Goal: Information Seeking & Learning: Learn about a topic

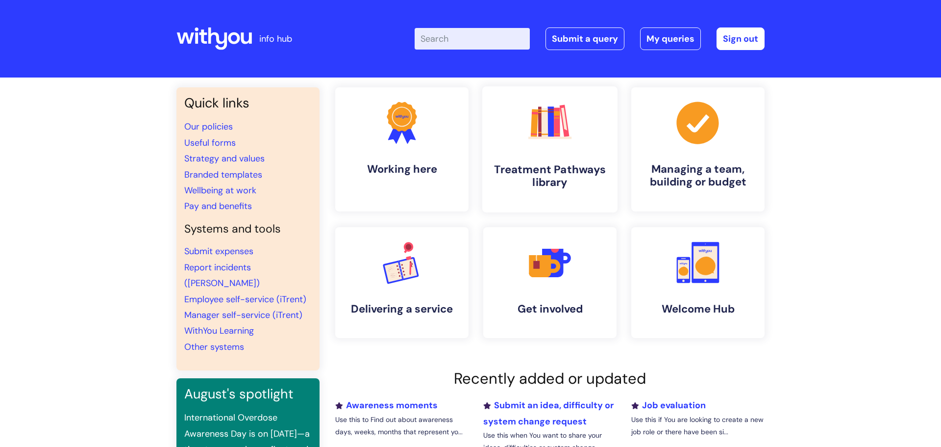
click at [528, 169] on h4 "Treatment Pathways library" at bounding box center [550, 176] width 120 height 26
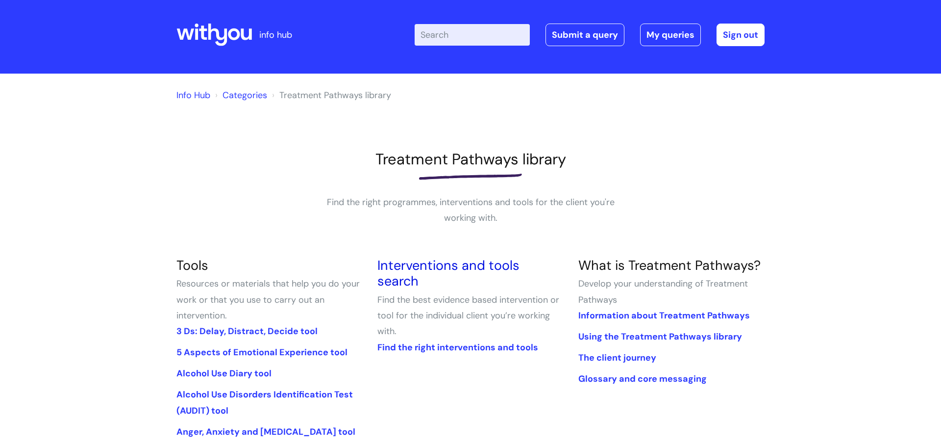
scroll to position [3, 0]
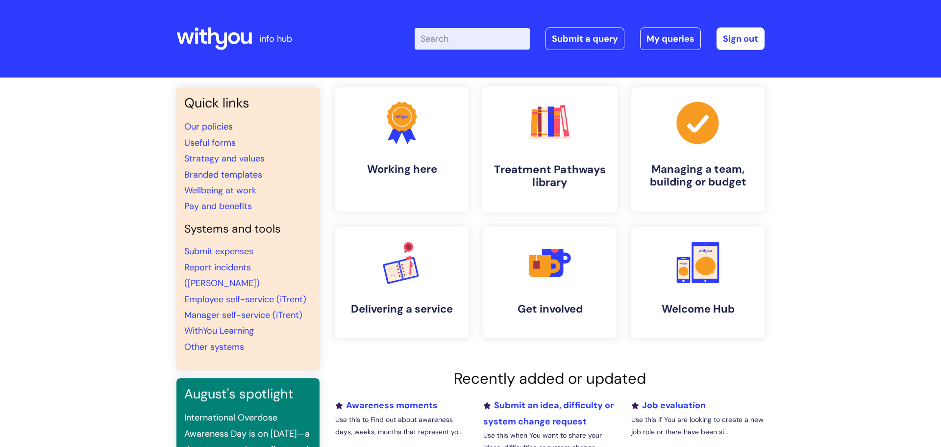
click at [507, 150] on link ".cls-1{fill:#f89b22;}.cls-1,.cls-2,.cls-3,.cls-4,.cls-5,.cls-6,.cls-7{stroke-wi…" at bounding box center [549, 149] width 135 height 126
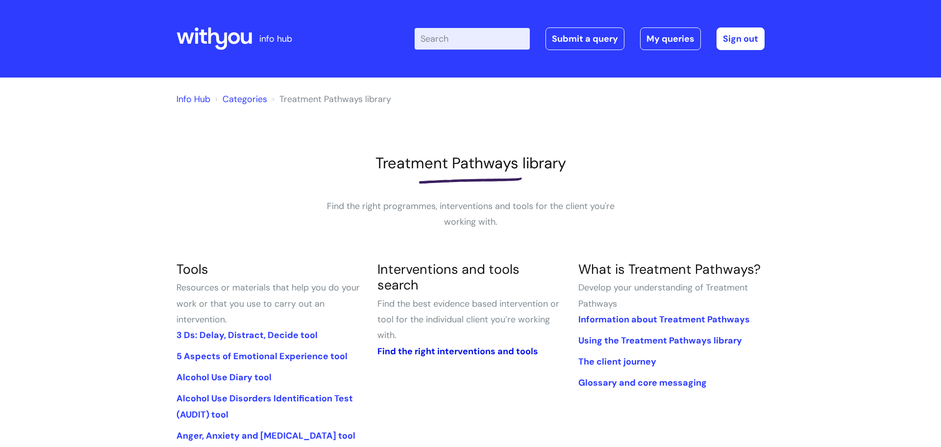
click at [451, 345] on link "Find the right interventions and tools" at bounding box center [458, 351] width 161 height 12
click at [433, 39] on input "Enter your search term here..." at bounding box center [472, 39] width 115 height 22
type input "boundaries"
click button "Search" at bounding box center [0, 0] width 0 height 0
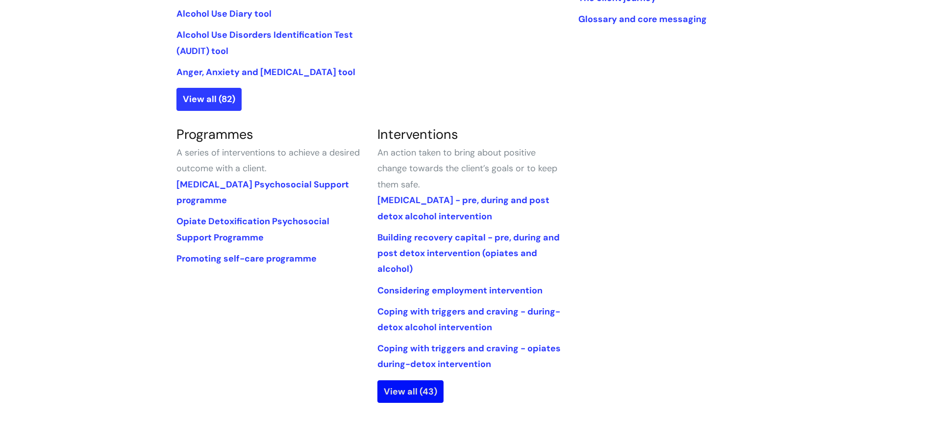
scroll to position [364, 0]
click at [433, 391] on link "View all (43)" at bounding box center [411, 391] width 66 height 23
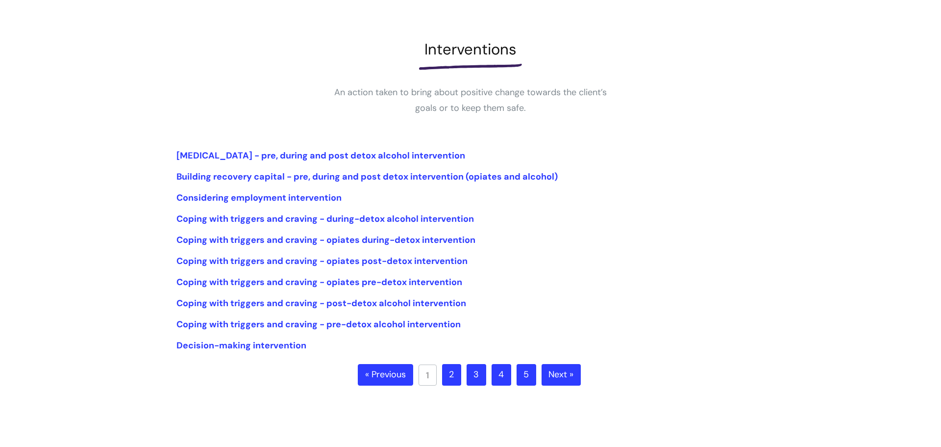
scroll to position [115, 0]
click at [452, 374] on link "2" at bounding box center [451, 374] width 19 height 22
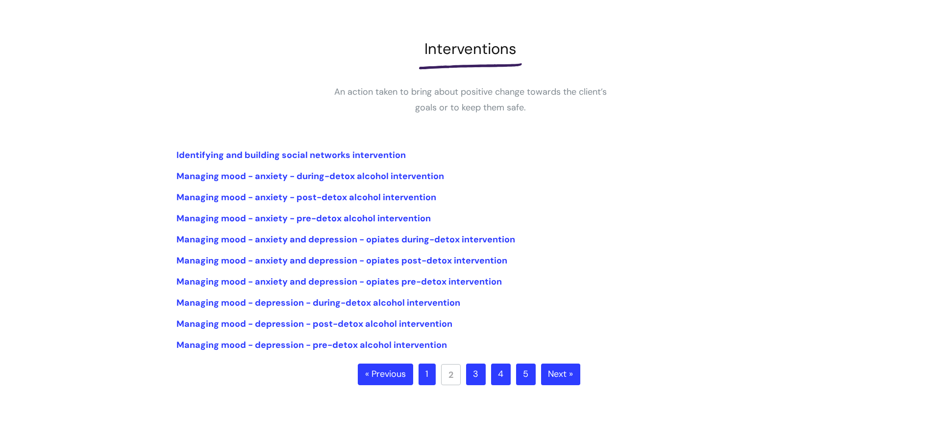
scroll to position [117, 0]
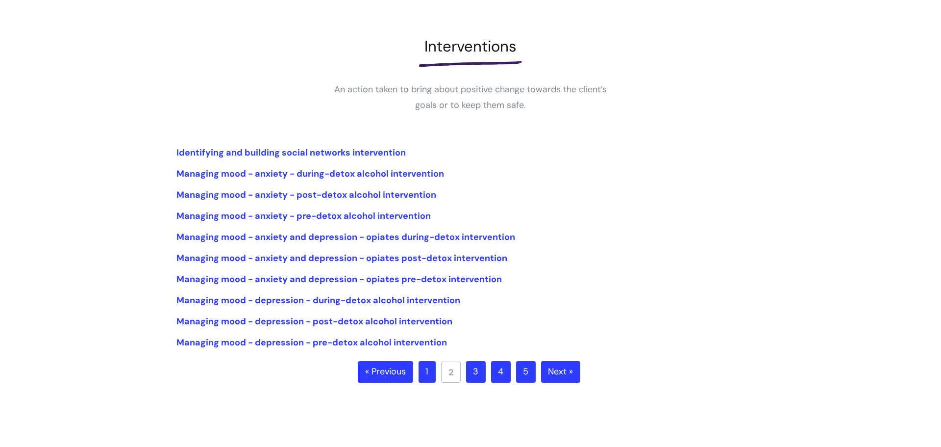
click at [420, 377] on link "1" at bounding box center [427, 372] width 17 height 22
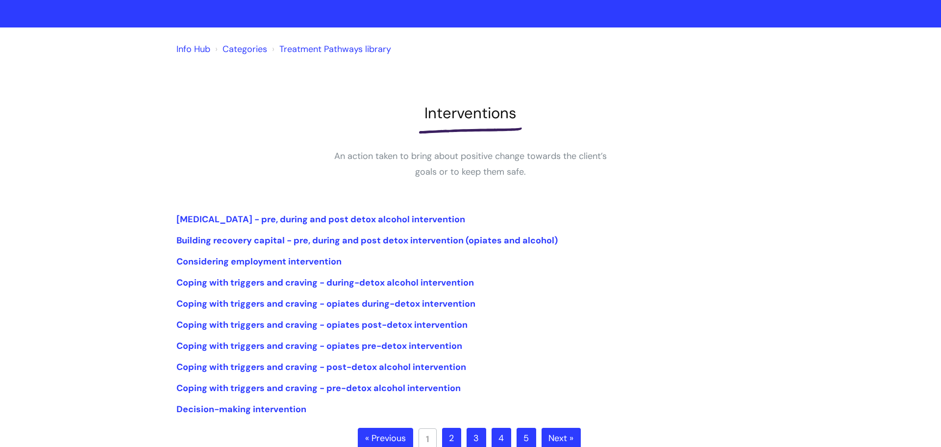
scroll to position [218, 0]
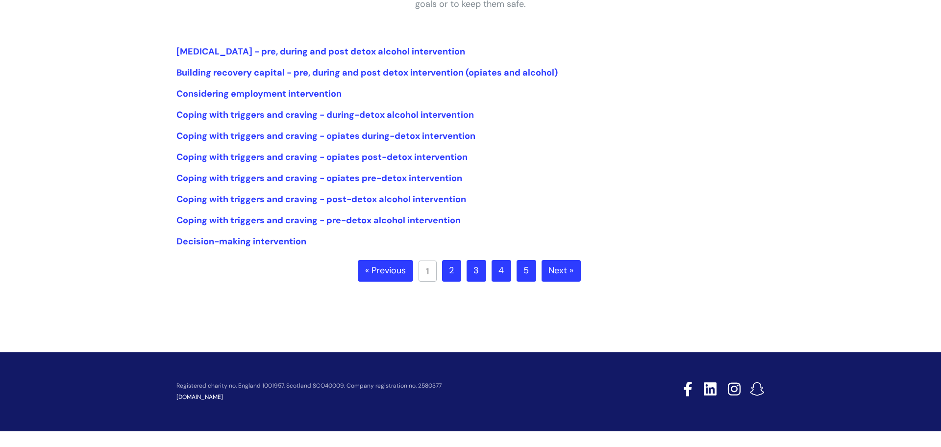
click at [276, 248] on li "Decision-making intervention" at bounding box center [471, 241] width 588 height 16
click at [276, 243] on link "Decision-making intervention" at bounding box center [242, 241] width 130 height 12
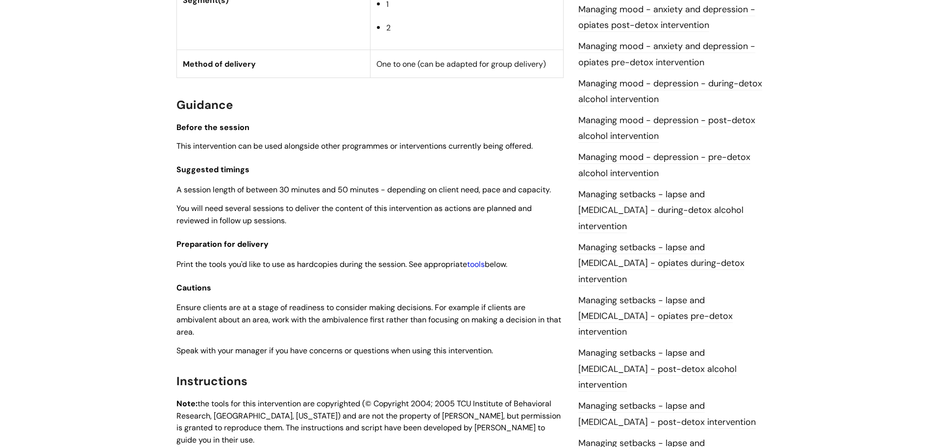
click at [485, 266] on link "tools" at bounding box center [476, 264] width 18 height 10
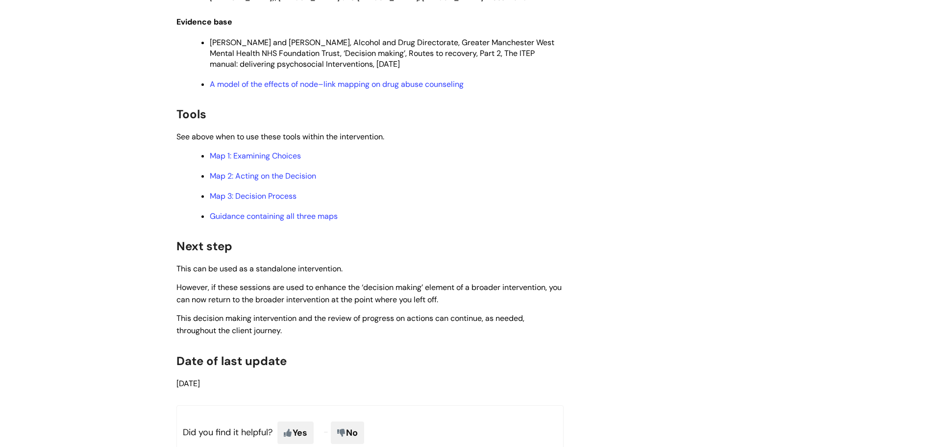
scroll to position [2780, 0]
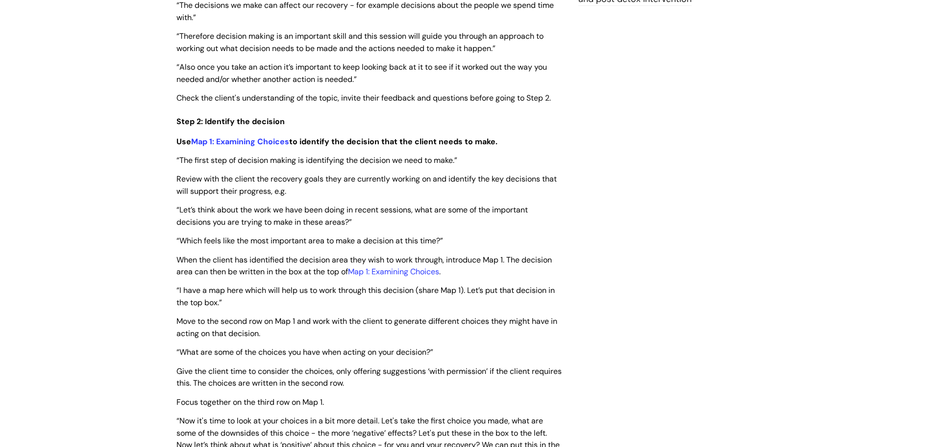
scroll to position [1255, 0]
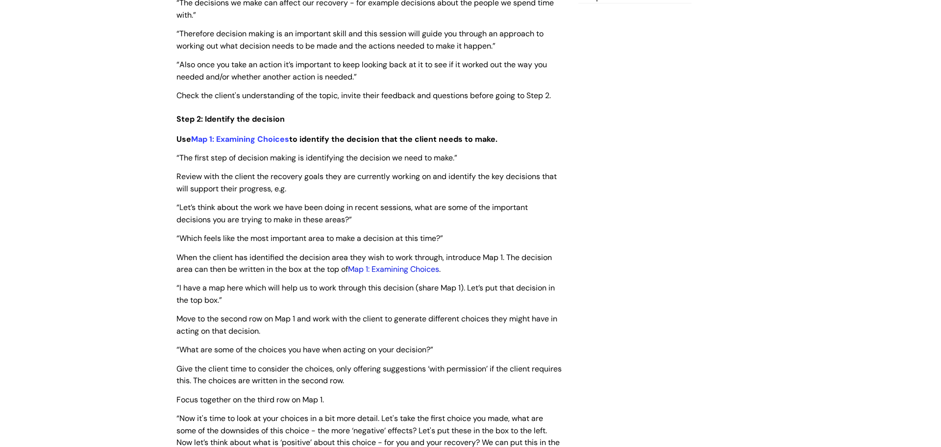
click at [407, 266] on link "Map 1: Examining Choices" at bounding box center [393, 269] width 91 height 10
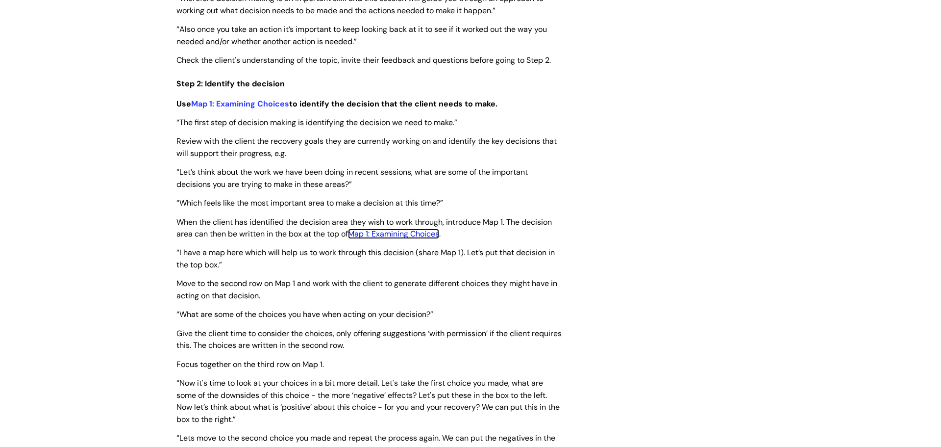
scroll to position [1277, 0]
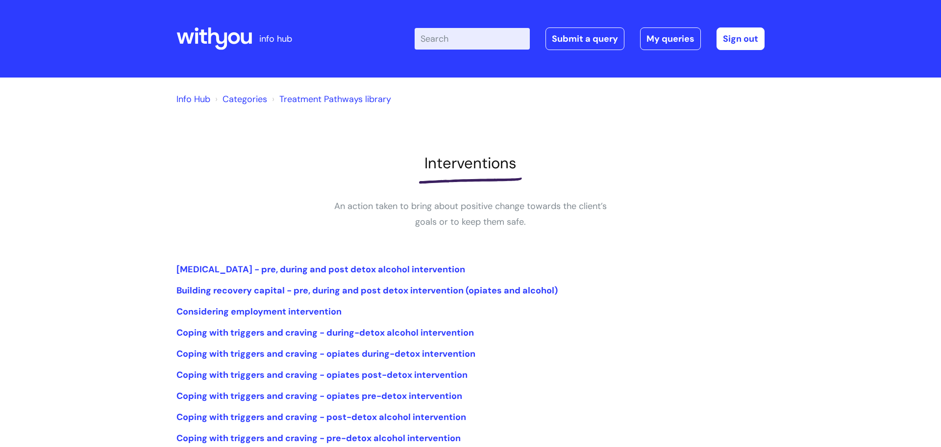
scroll to position [215, 0]
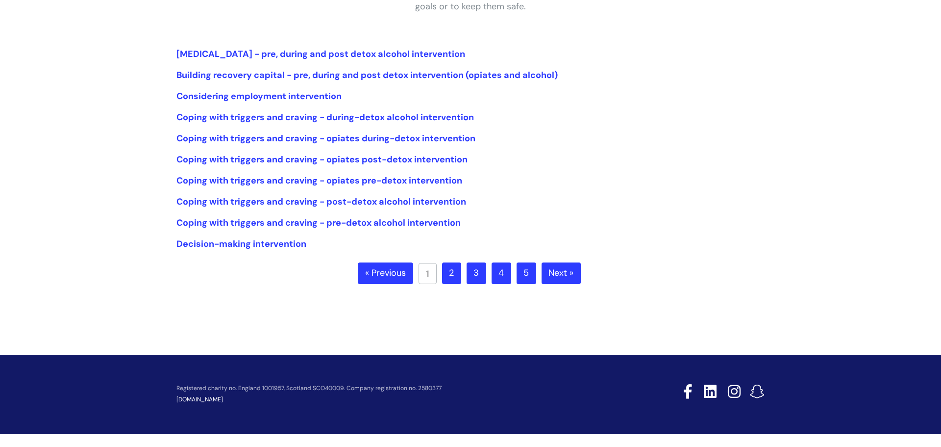
click at [443, 270] on link "2" at bounding box center [451, 273] width 19 height 22
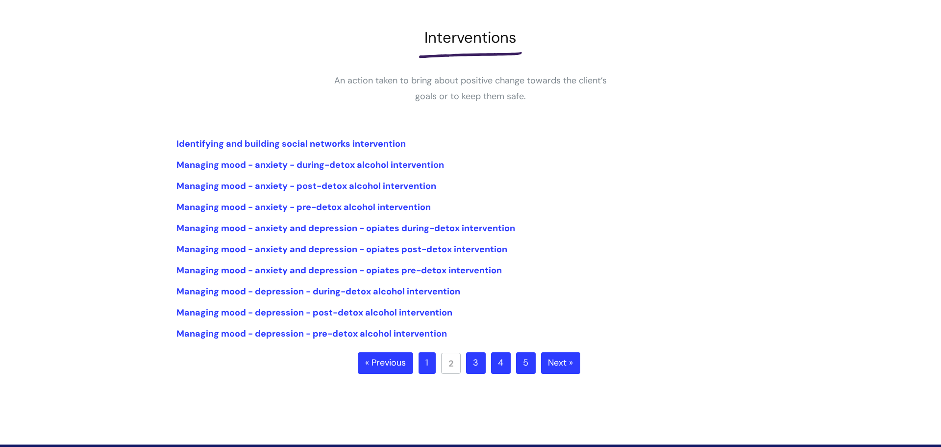
scroll to position [126, 0]
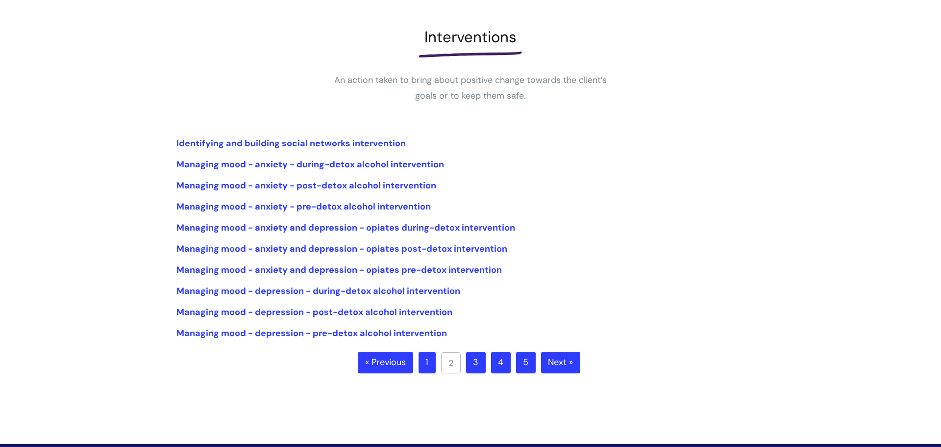
click at [479, 356] on link "3" at bounding box center [476, 363] width 20 height 22
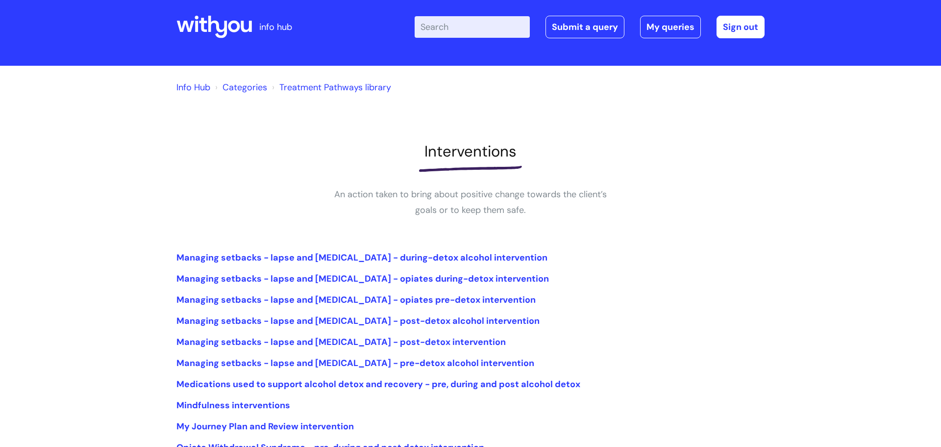
scroll to position [218, 0]
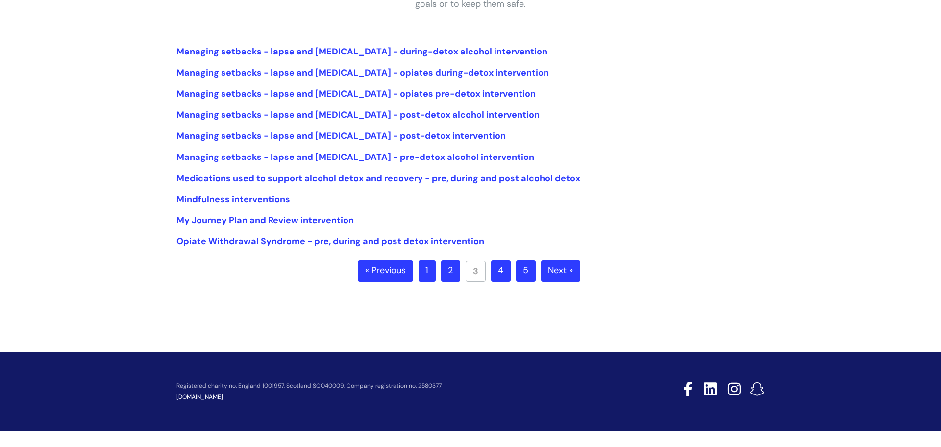
click at [492, 268] on link "4" at bounding box center [501, 271] width 20 height 22
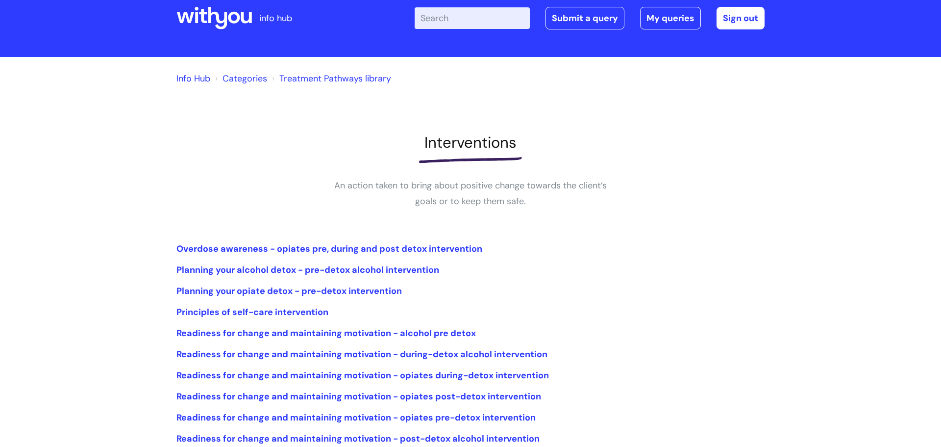
scroll to position [23, 0]
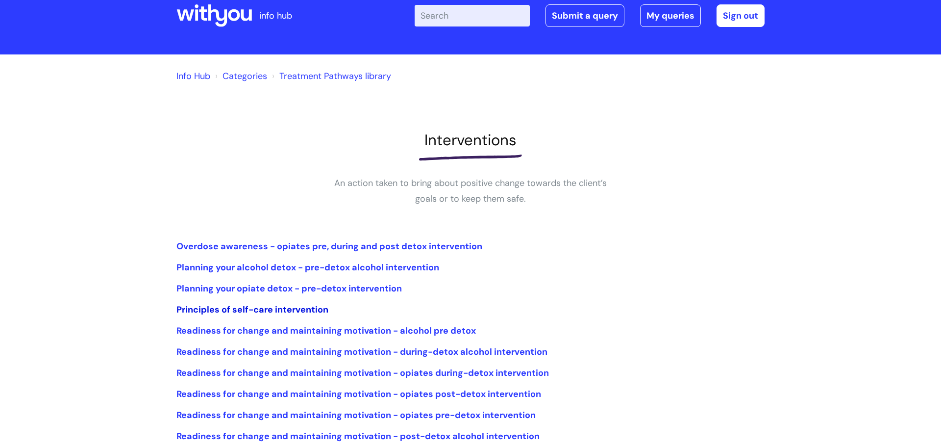
click at [293, 305] on link "Principles of self-care intervention" at bounding box center [253, 310] width 152 height 12
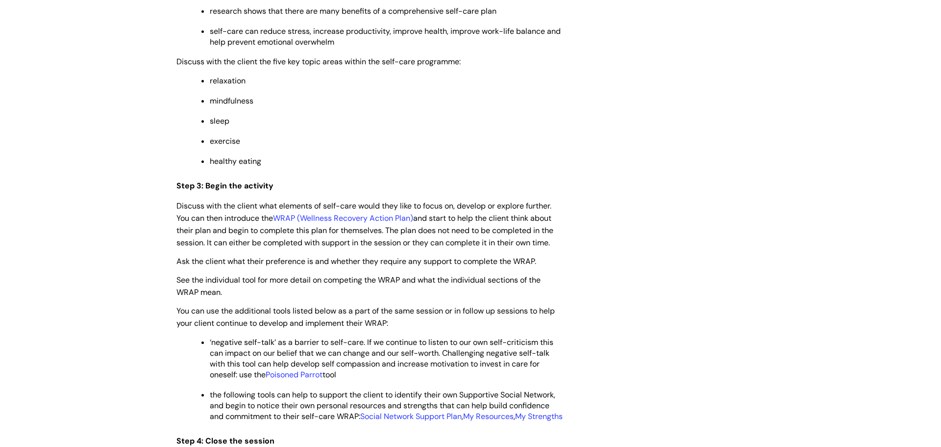
scroll to position [1546, 0]
click at [374, 221] on link "WRAP (Wellness Recovery Action Plan)" at bounding box center [343, 216] width 140 height 10
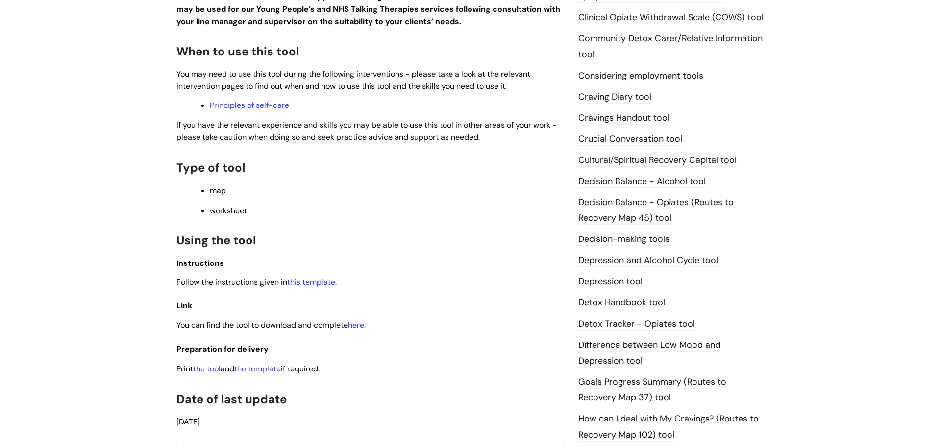
scroll to position [332, 0]
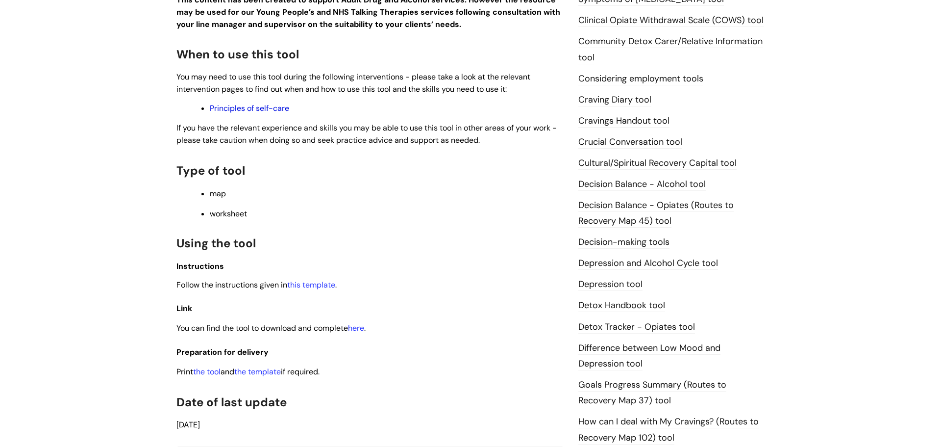
click at [262, 103] on link "Principles of self-care" at bounding box center [249, 108] width 79 height 10
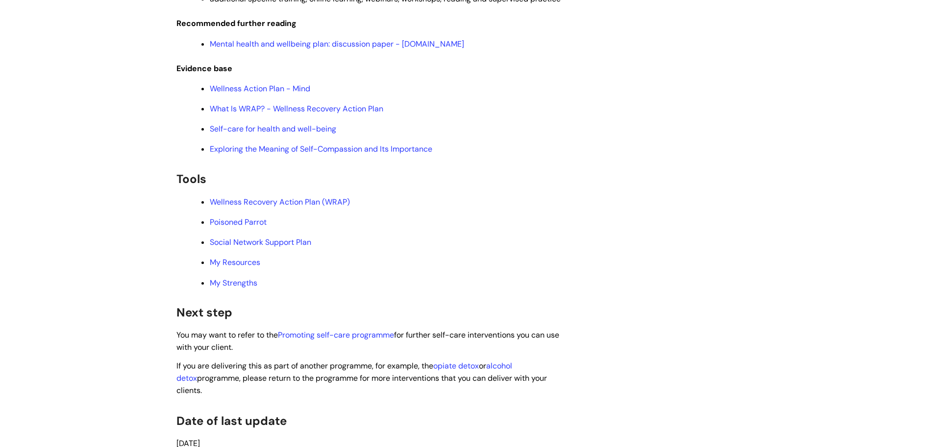
scroll to position [2273, 0]
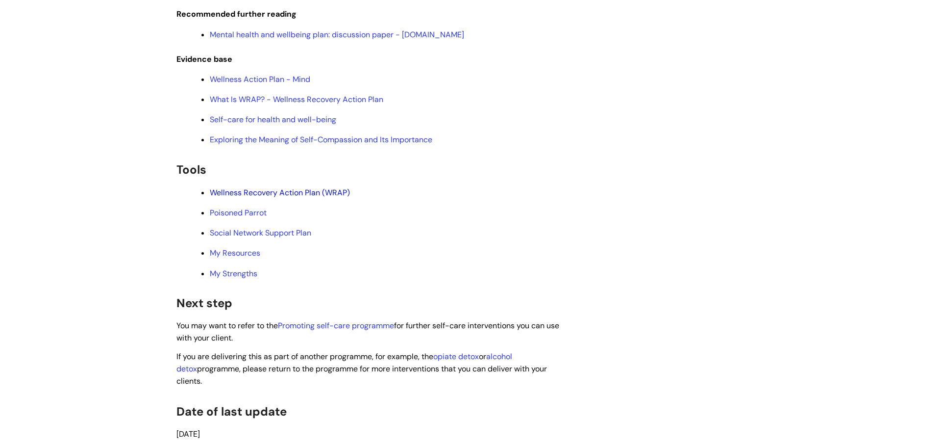
click at [303, 198] on link "Wellness Recovery Action Plan (WRAP)" at bounding box center [280, 192] width 140 height 10
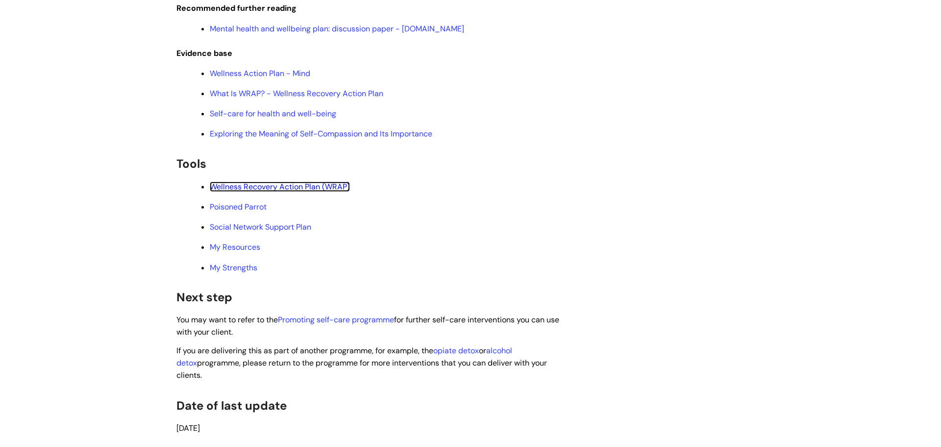
scroll to position [2281, 0]
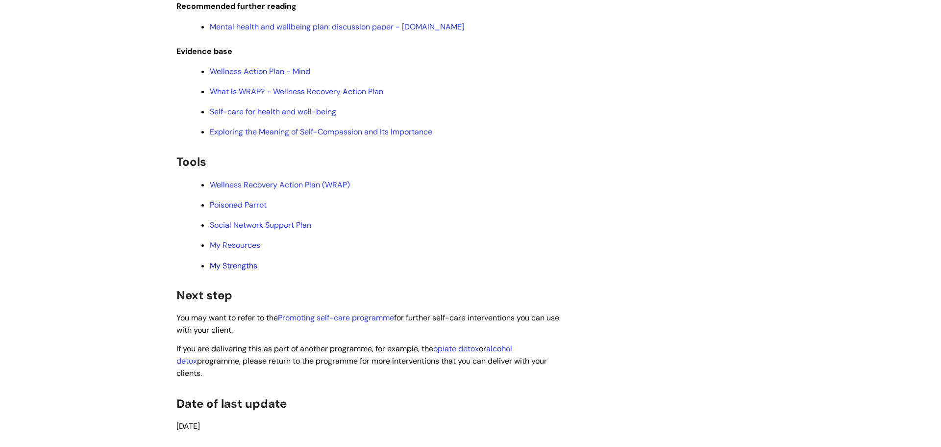
click at [251, 271] on link "My Strengths" at bounding box center [234, 265] width 48 height 10
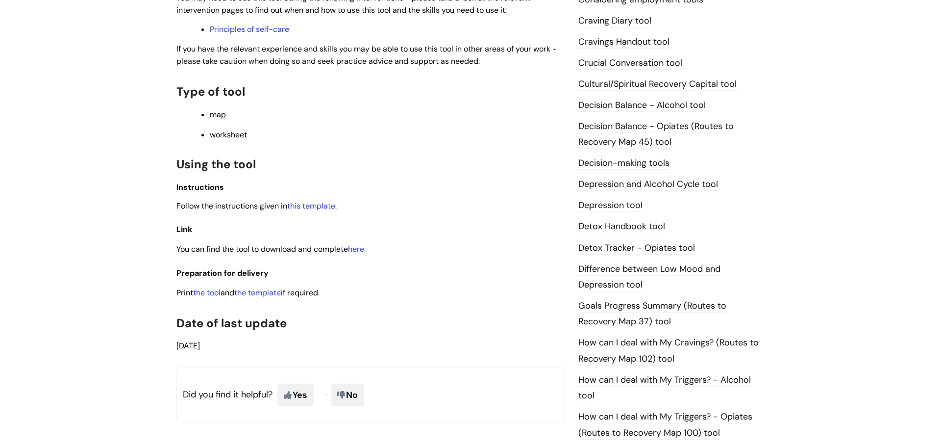
scroll to position [412, 0]
click at [319, 206] on link "this template" at bounding box center [311, 205] width 48 height 10
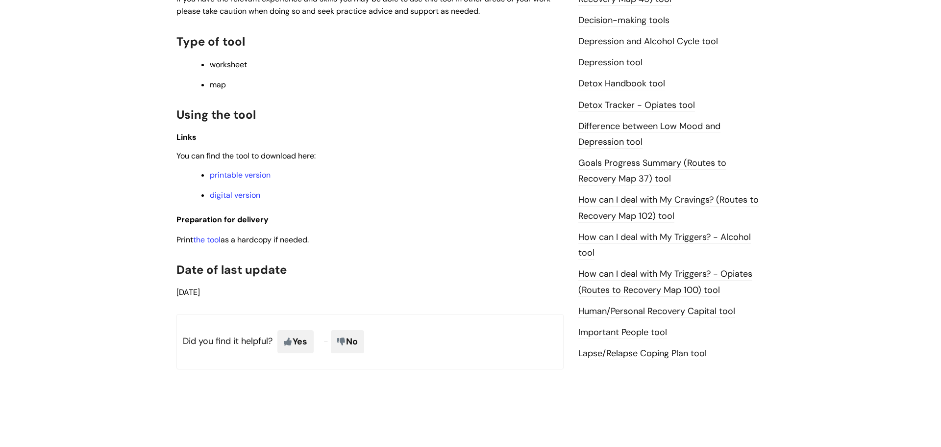
scroll to position [641, 0]
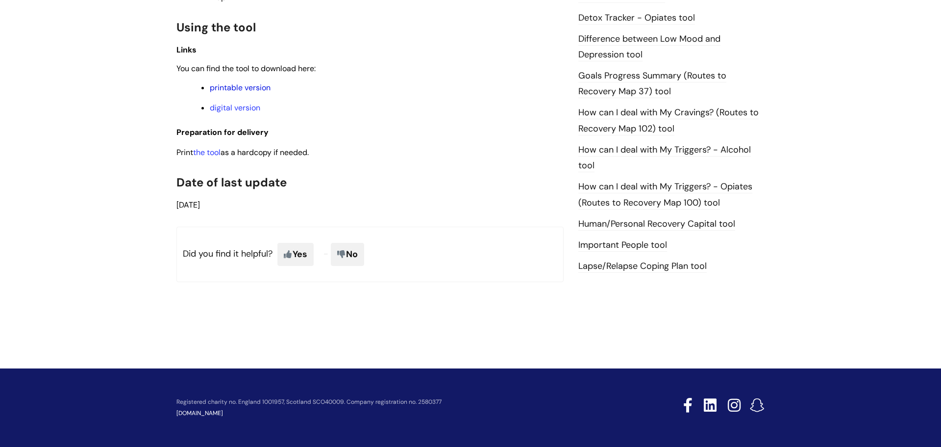
click at [235, 88] on link "printable version" at bounding box center [240, 87] width 61 height 10
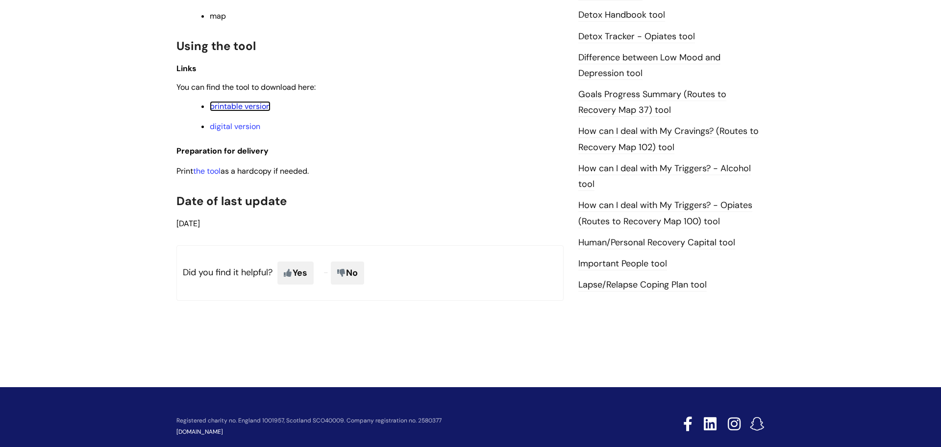
scroll to position [622, 0]
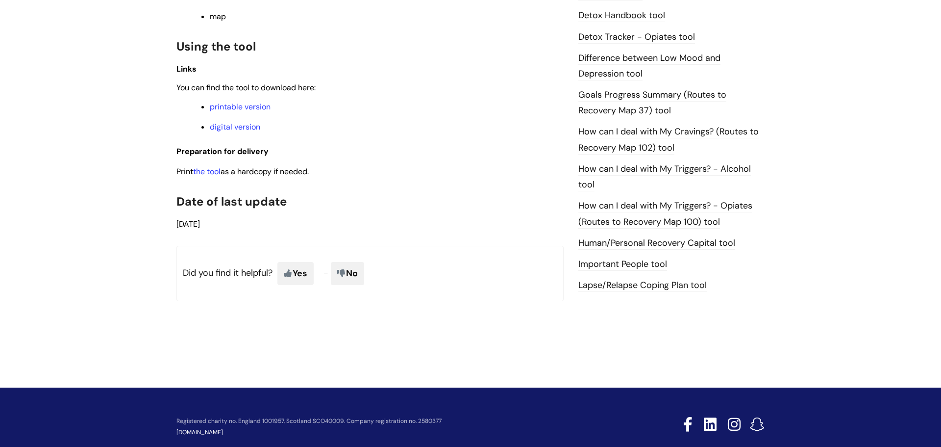
click at [621, 261] on link "Important People tool" at bounding box center [623, 264] width 89 height 13
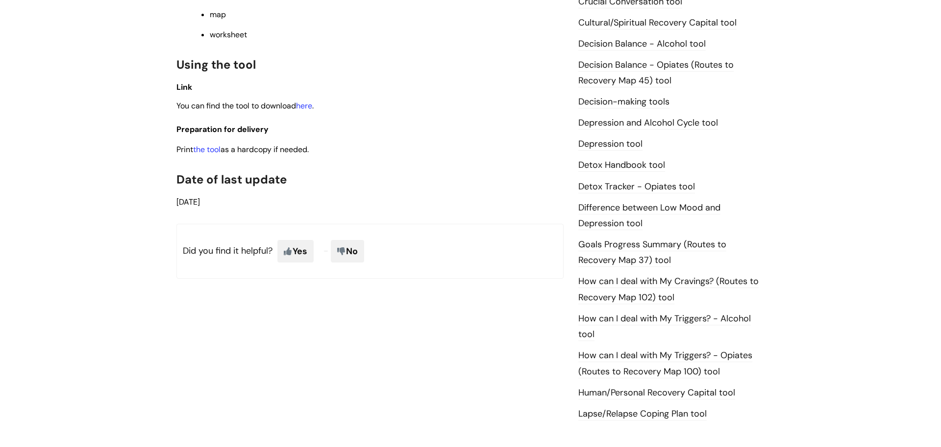
scroll to position [463, 0]
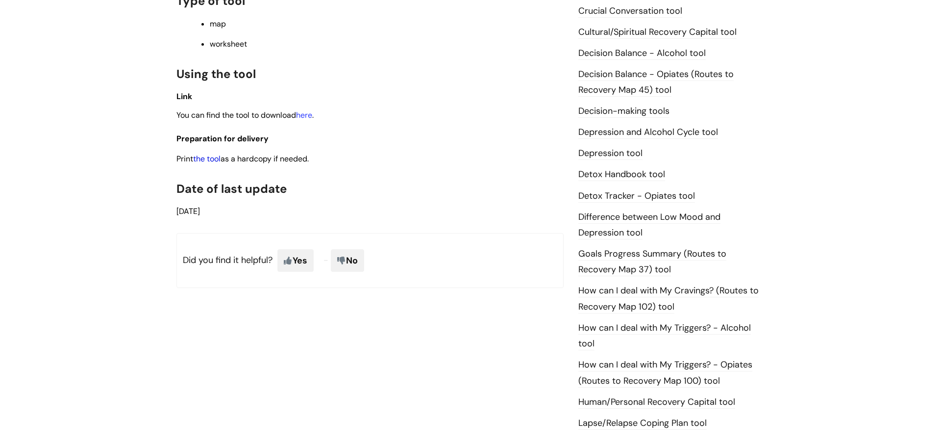
click at [206, 158] on link "the tool" at bounding box center [206, 158] width 27 height 10
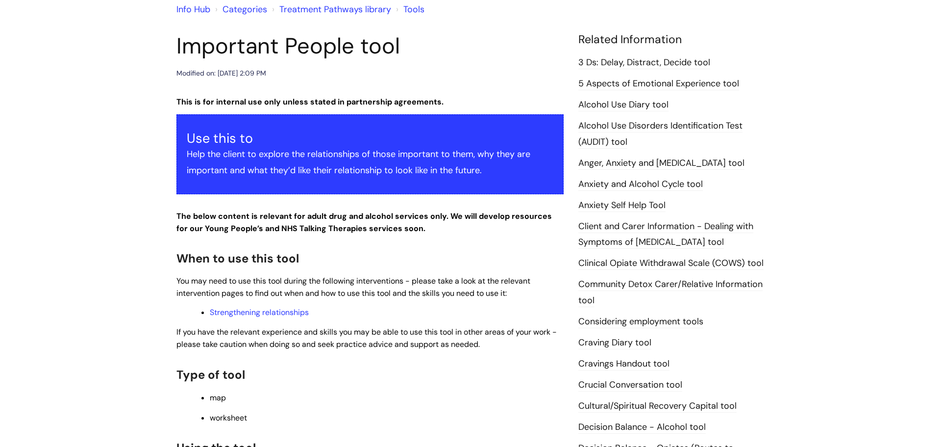
scroll to position [86, 0]
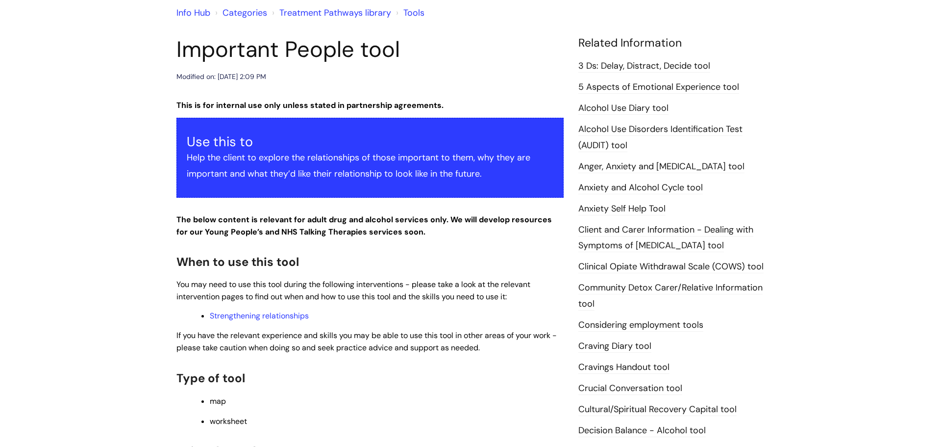
click at [668, 91] on link "5 Aspects of Emotional Experience tool" at bounding box center [659, 87] width 161 height 13
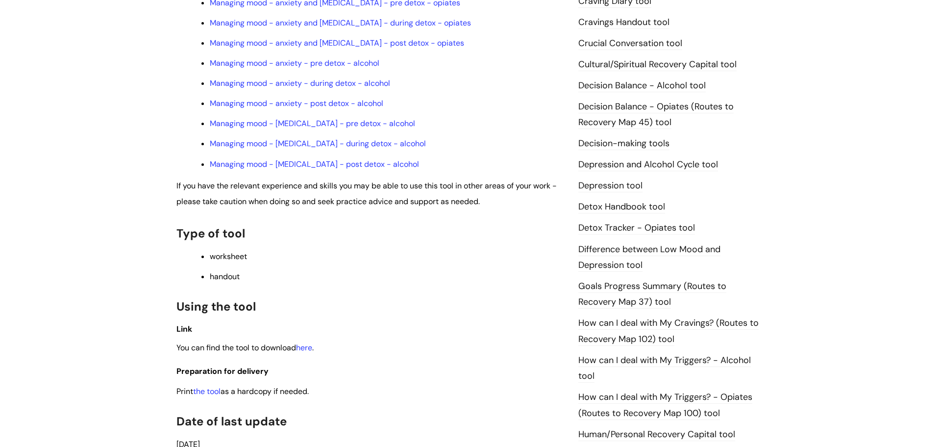
scroll to position [411, 0]
click at [214, 388] on link "the tool" at bounding box center [206, 390] width 27 height 10
